Goal: Connect with others: Connect with others

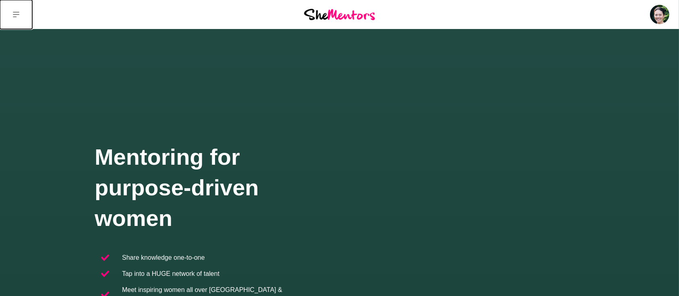
click at [19, 15] on icon at bounding box center [16, 14] width 6 height 6
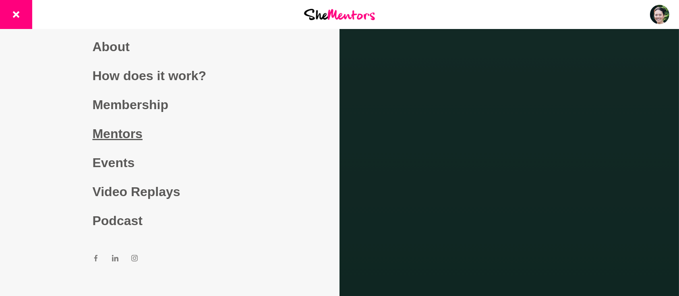
click at [127, 137] on link "Mentors" at bounding box center [170, 133] width 155 height 29
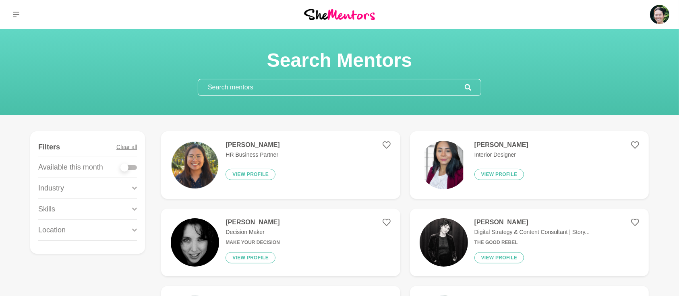
click at [271, 86] on input "text" at bounding box center [331, 87] width 267 height 16
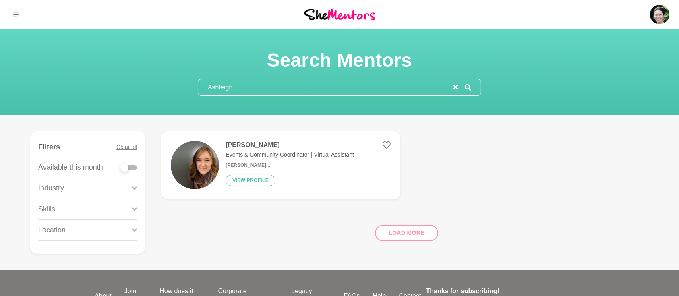
type input "Ashleigh"
click at [267, 145] on h4 "[PERSON_NAME]" at bounding box center [290, 145] width 129 height 8
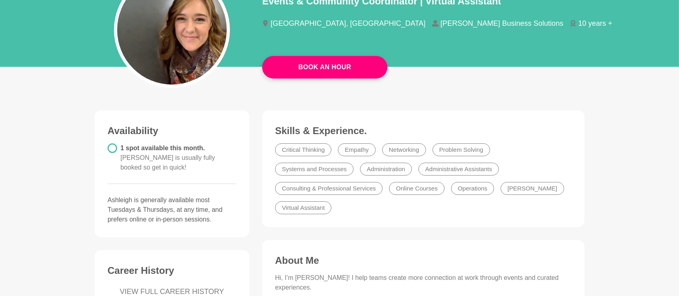
scroll to position [251, 0]
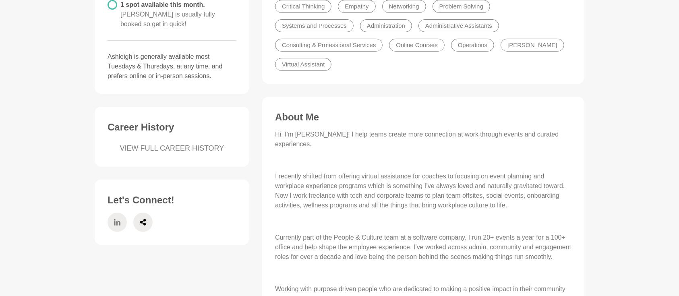
click at [122, 213] on span at bounding box center [117, 222] width 19 height 19
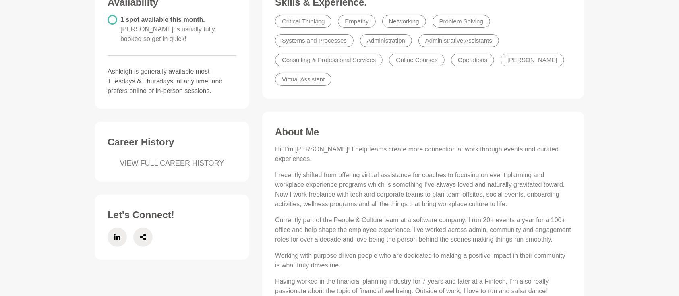
scroll to position [358, 0]
